Goal: Task Accomplishment & Management: Use online tool/utility

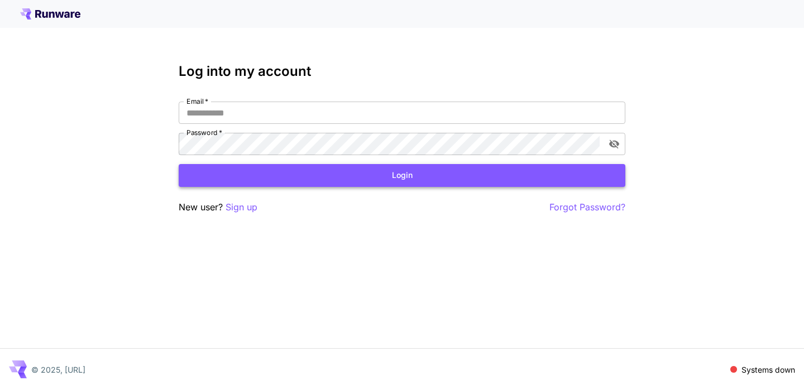
type input "**********"
click at [258, 166] on button "Login" at bounding box center [402, 175] width 447 height 23
